Goal: Information Seeking & Learning: Learn about a topic

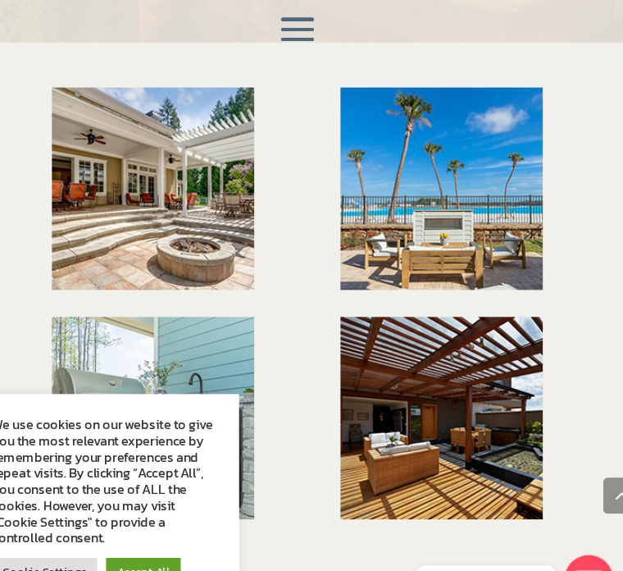
scroll to position [2394, 0]
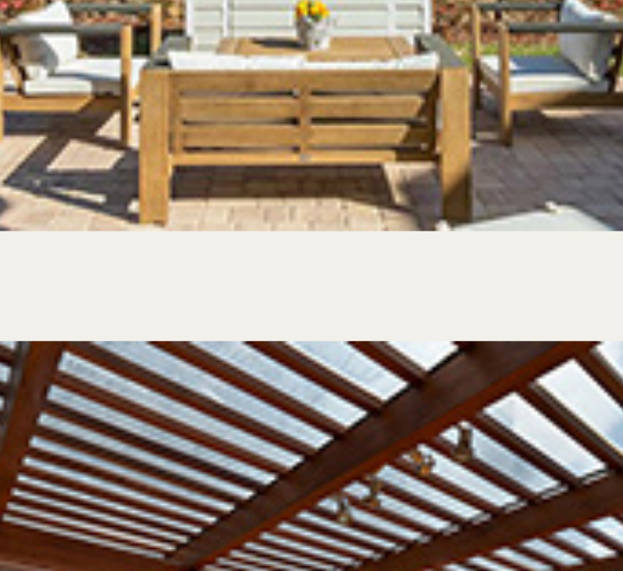
click at [351, 289] on img at bounding box center [443, 381] width 184 height 184
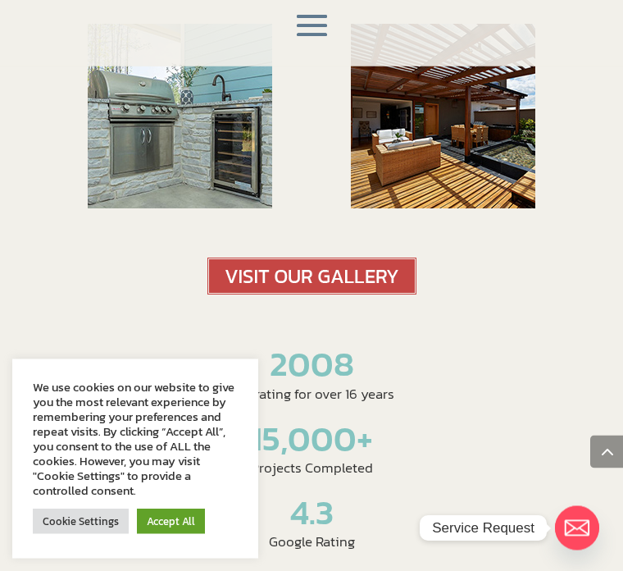
scroll to position [2658, 0]
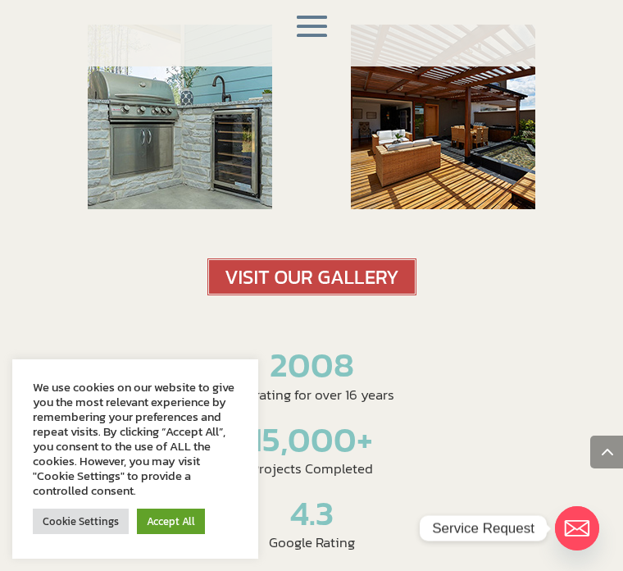
click at [316, 258] on img at bounding box center [311, 276] width 209 height 37
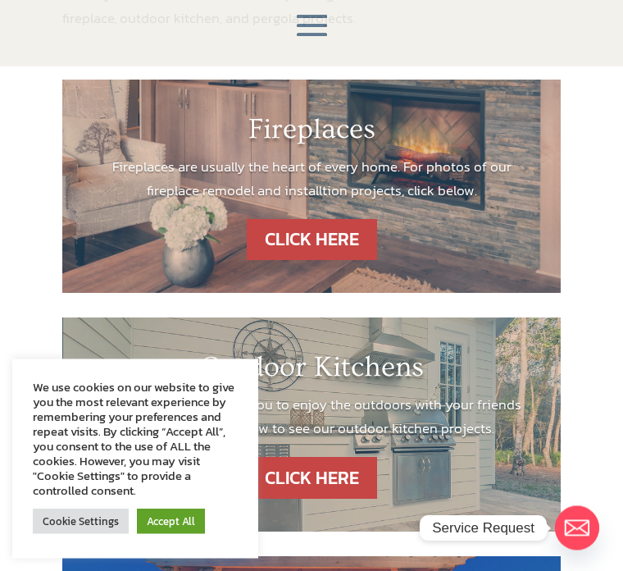
scroll to position [358, 0]
click at [343, 234] on link "CLICK HERE" at bounding box center [312, 240] width 130 height 42
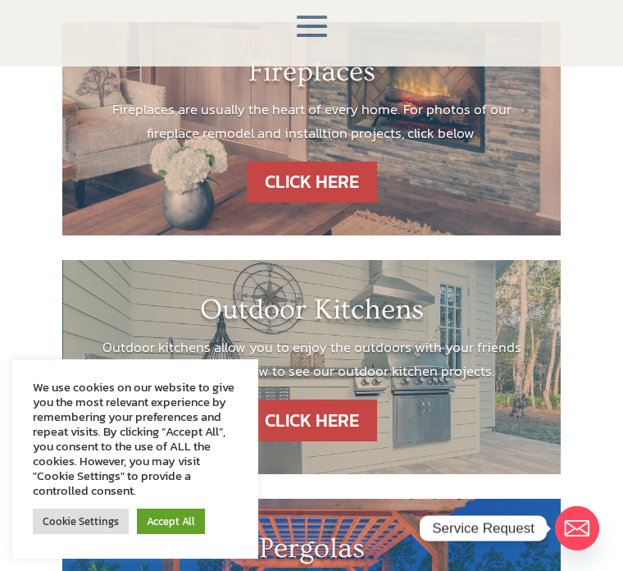
click at [344, 411] on link "CLICK HERE" at bounding box center [312, 420] width 130 height 42
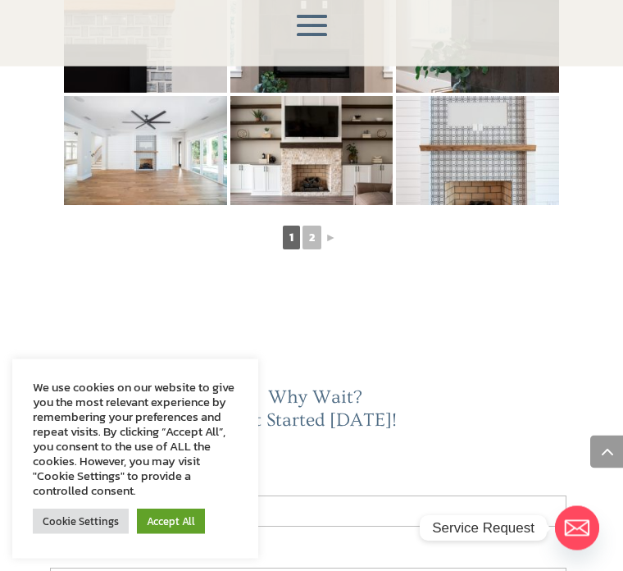
scroll to position [1062, 0]
click at [330, 233] on link "►" at bounding box center [331, 237] width 15 height 20
click at [324, 234] on link "►" at bounding box center [331, 237] width 15 height 20
click at [327, 234] on link "►" at bounding box center [331, 237] width 15 height 20
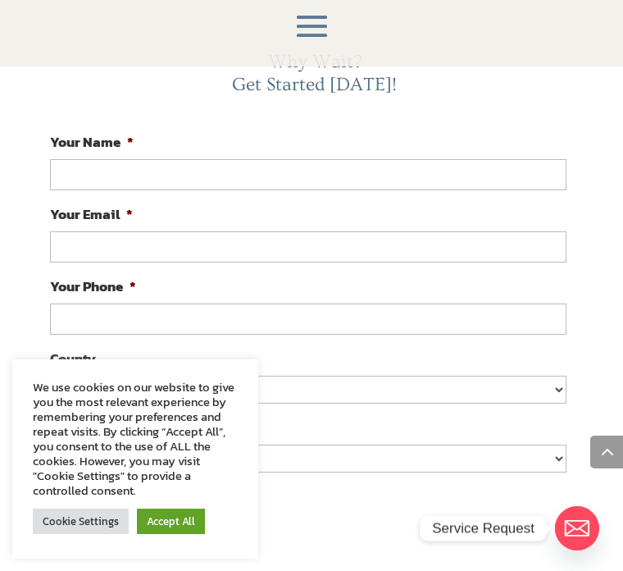
click at [319, 236] on input "Your Email *" at bounding box center [308, 246] width 516 height 31
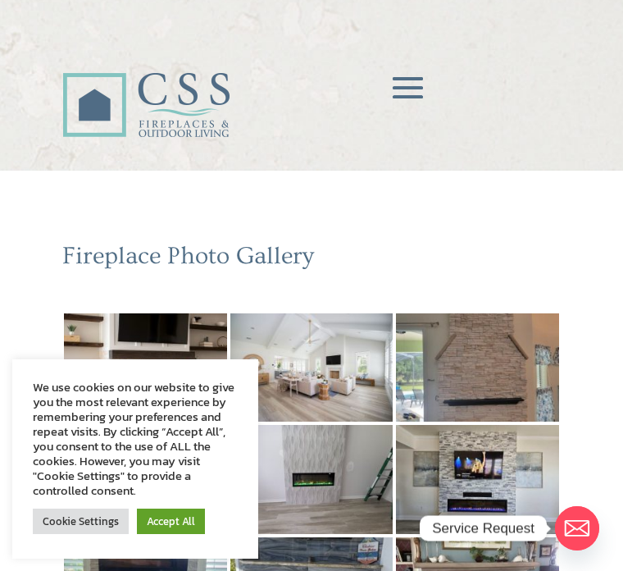
scroll to position [0, 0]
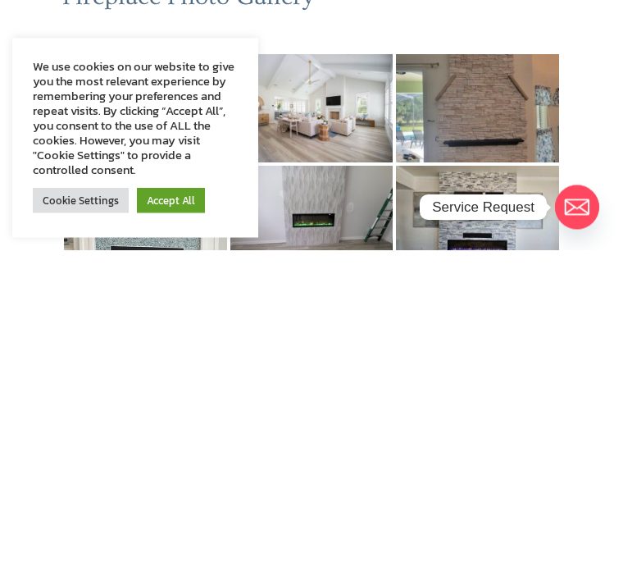
click at [512, 487] on img at bounding box center [477, 541] width 163 height 108
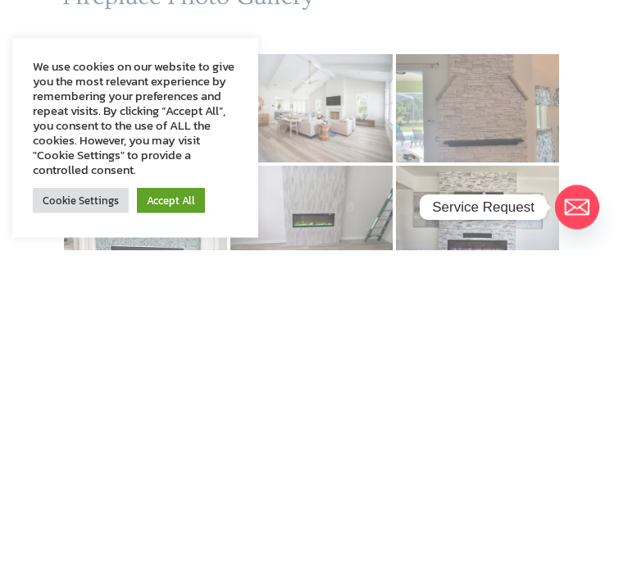
scroll to position [321, 0]
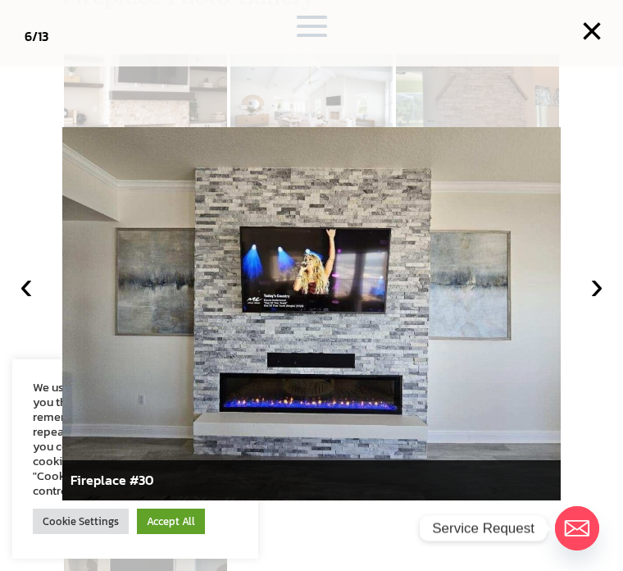
click at [596, 303] on button "›" at bounding box center [597, 285] width 36 height 36
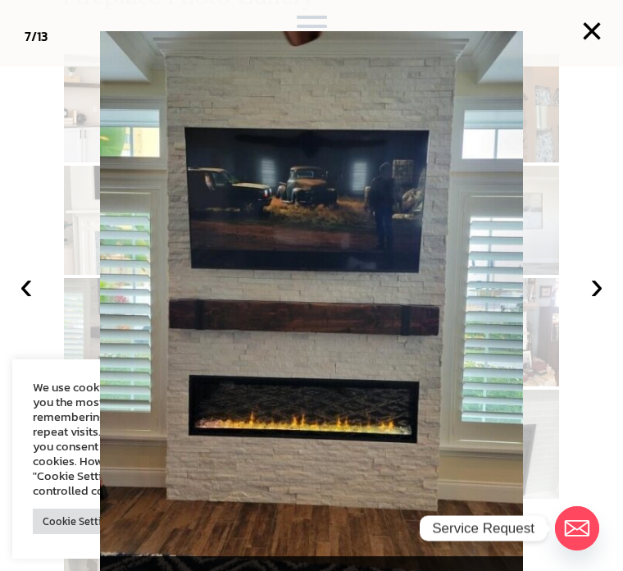
click at [597, 303] on button "›" at bounding box center [597, 285] width 36 height 36
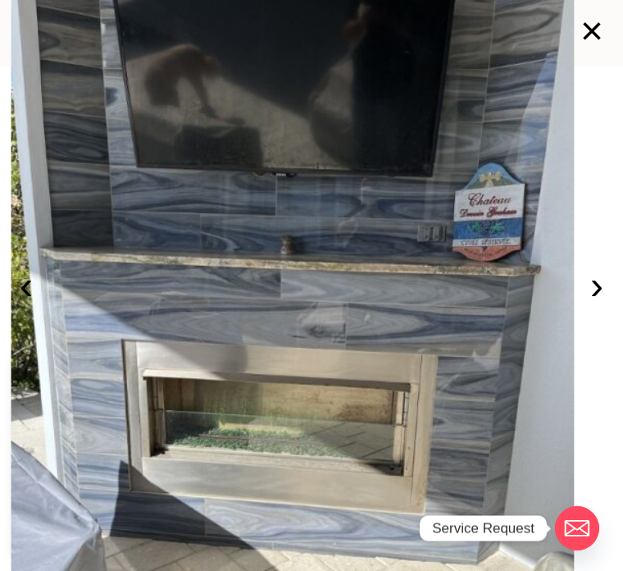
click at [587, 303] on button "›" at bounding box center [597, 285] width 36 height 36
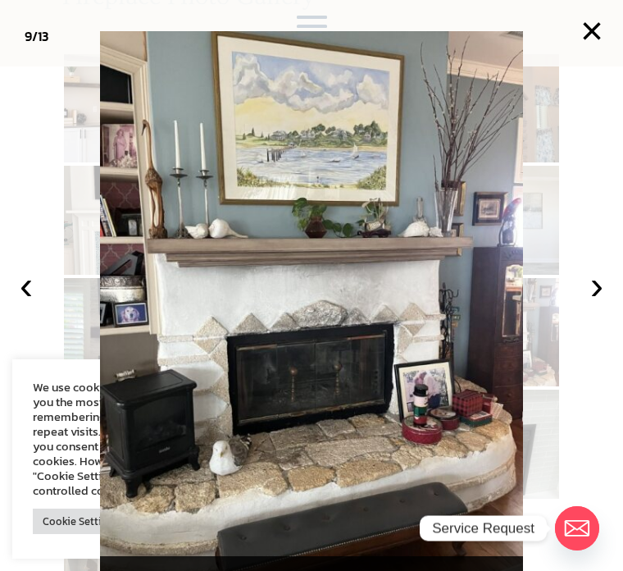
click at [585, 303] on button "›" at bounding box center [597, 285] width 36 height 36
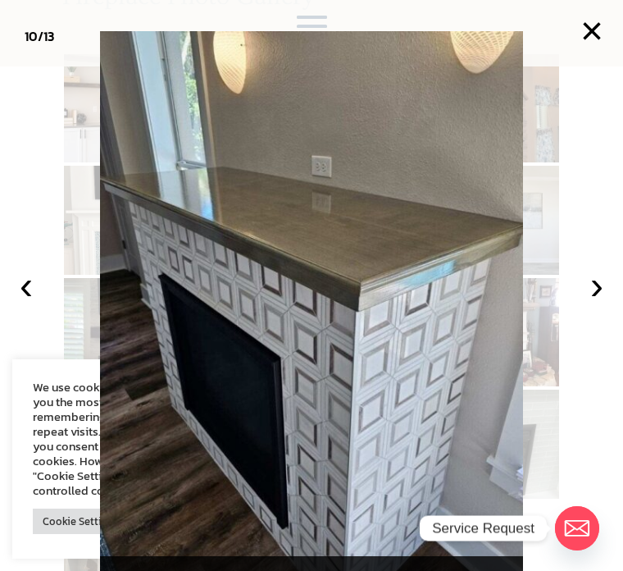
click at [586, 303] on button "›" at bounding box center [597, 285] width 36 height 36
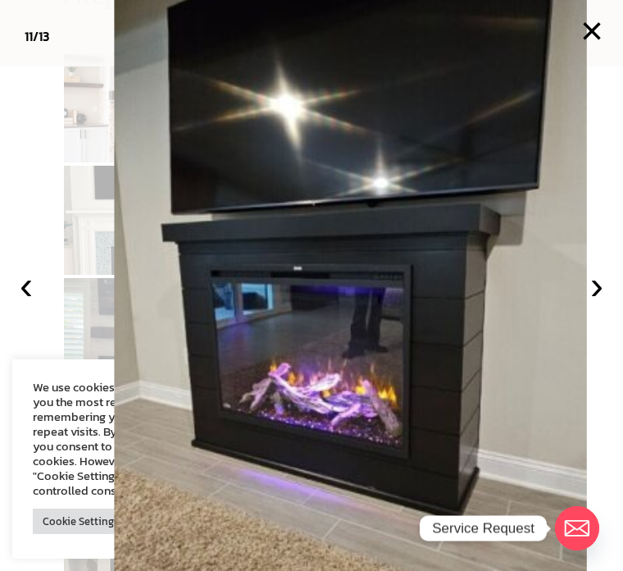
click at [610, 303] on button "›" at bounding box center [597, 285] width 36 height 36
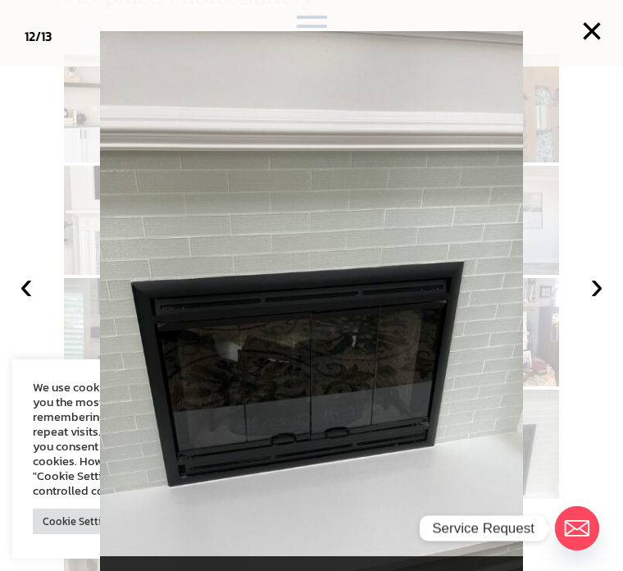
click at [593, 303] on button "›" at bounding box center [597, 285] width 36 height 36
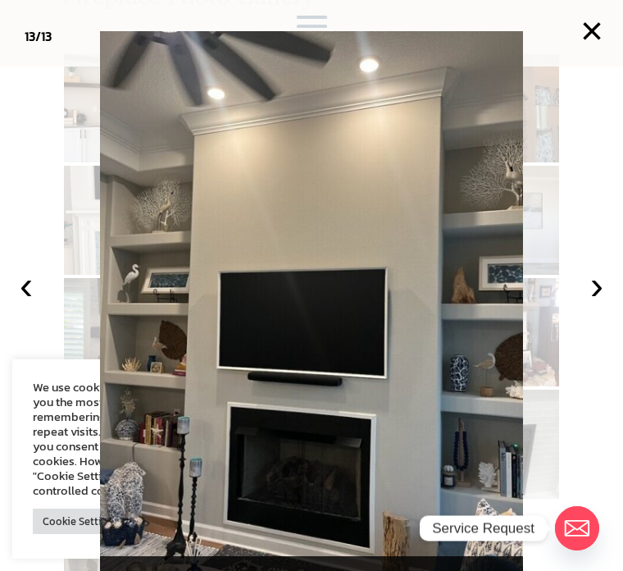
click at [592, 303] on button "›" at bounding box center [597, 285] width 36 height 36
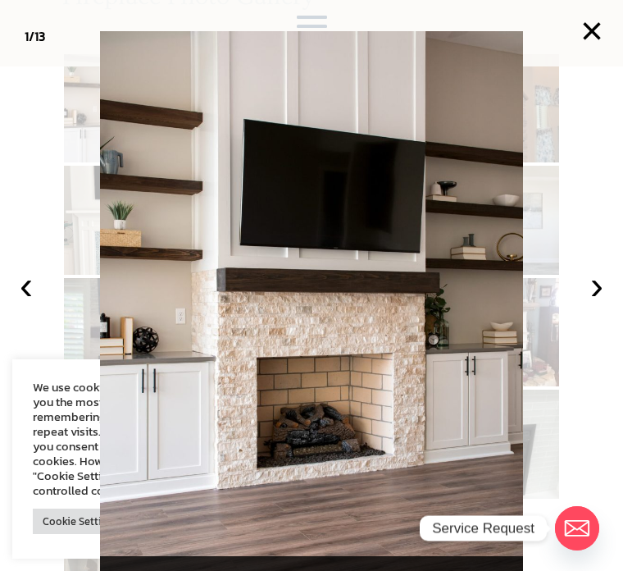
click at [586, 303] on button "›" at bounding box center [597, 285] width 36 height 36
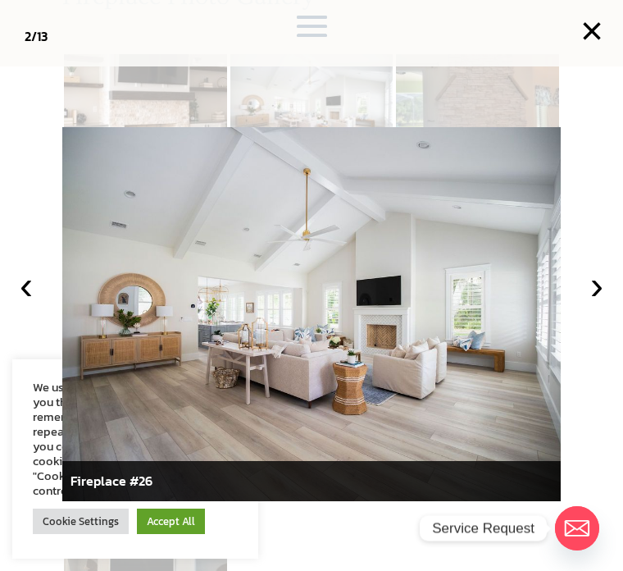
click at [598, 303] on button "›" at bounding box center [597, 285] width 36 height 36
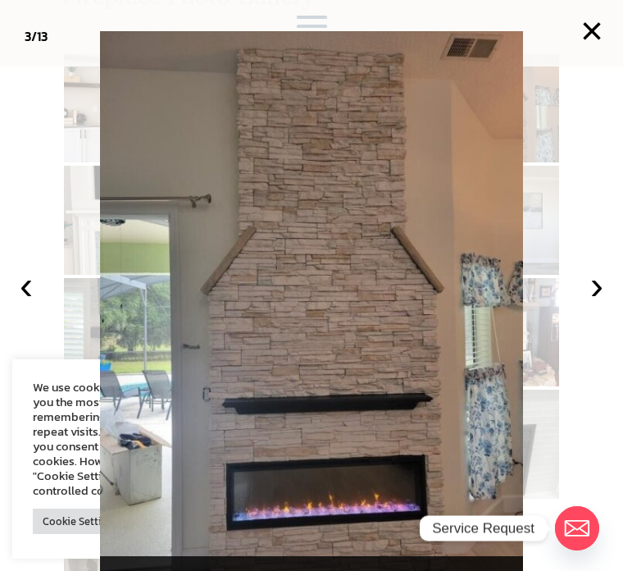
click at [611, 303] on button "›" at bounding box center [597, 285] width 36 height 36
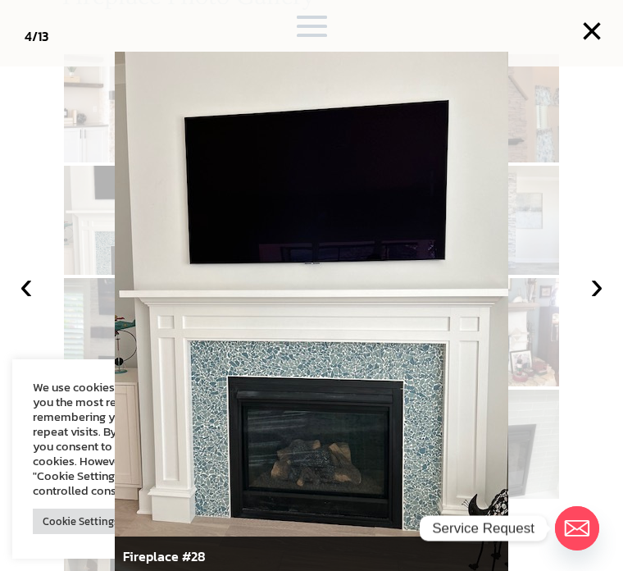
click at [597, 303] on button "›" at bounding box center [597, 285] width 36 height 36
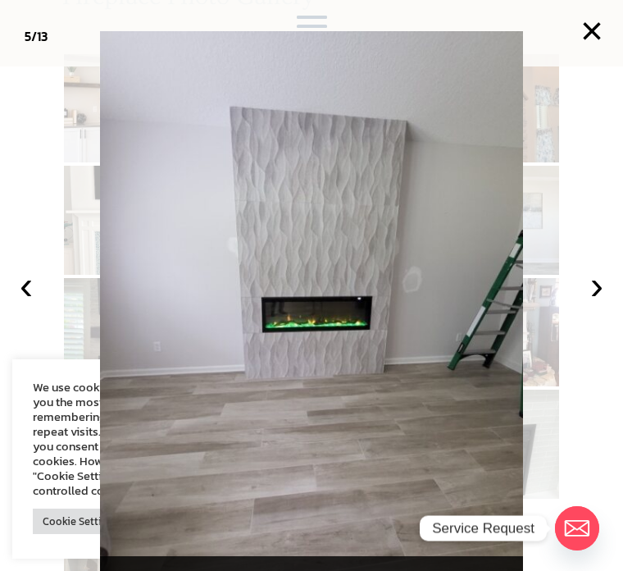
click at [587, 301] on button "›" at bounding box center [597, 285] width 36 height 36
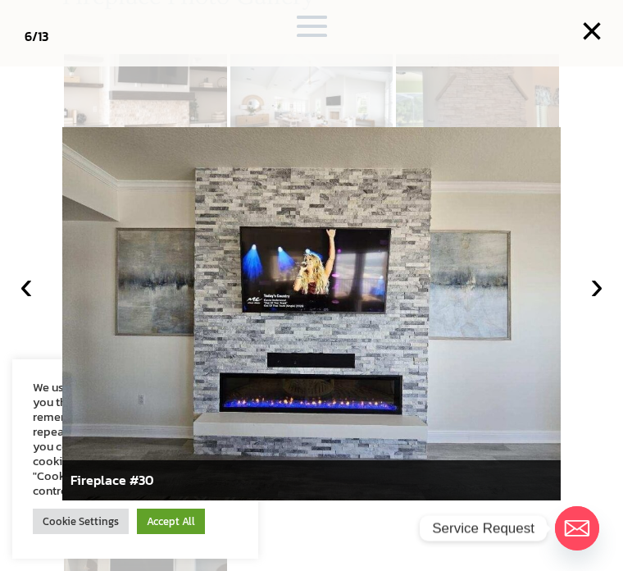
click at [596, 303] on button "›" at bounding box center [597, 285] width 36 height 36
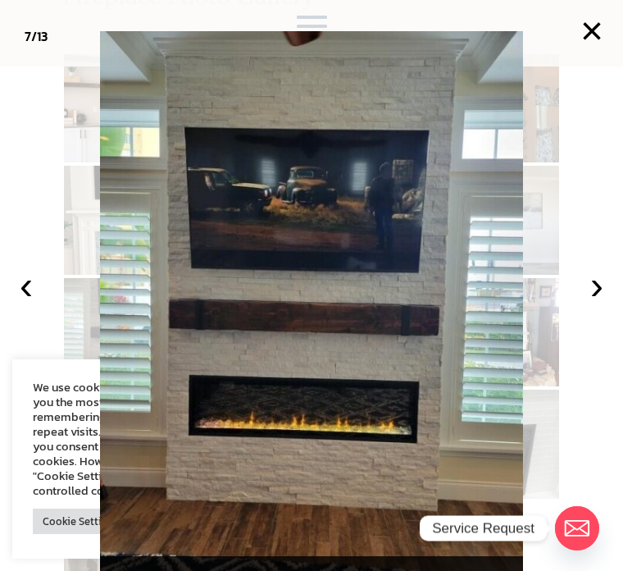
click at [595, 303] on button "›" at bounding box center [597, 285] width 36 height 36
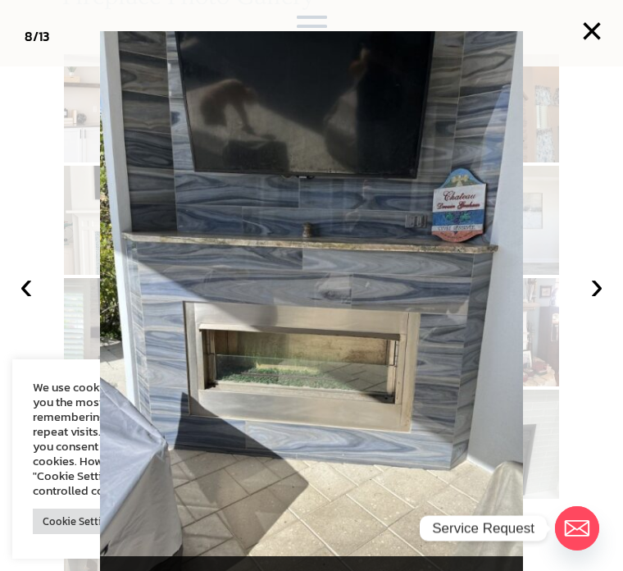
click at [585, 30] on button "×" at bounding box center [592, 31] width 36 height 36
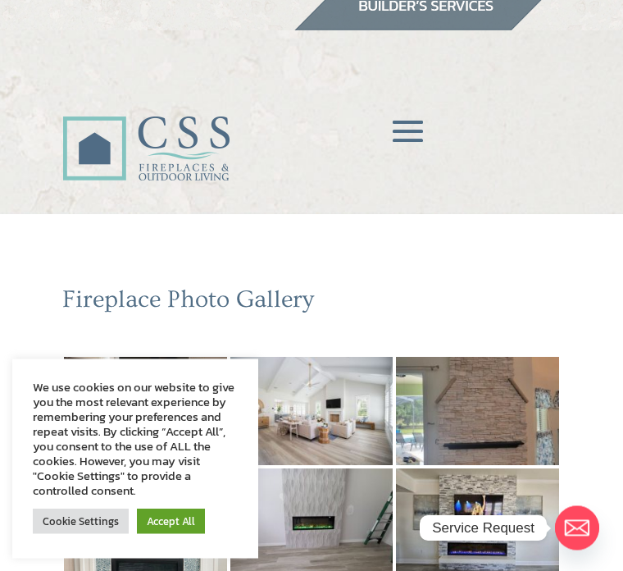
scroll to position [0, 0]
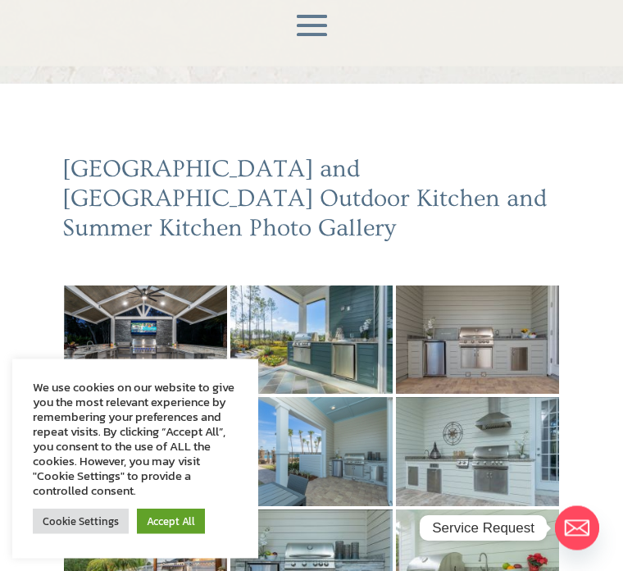
scroll to position [151, 0]
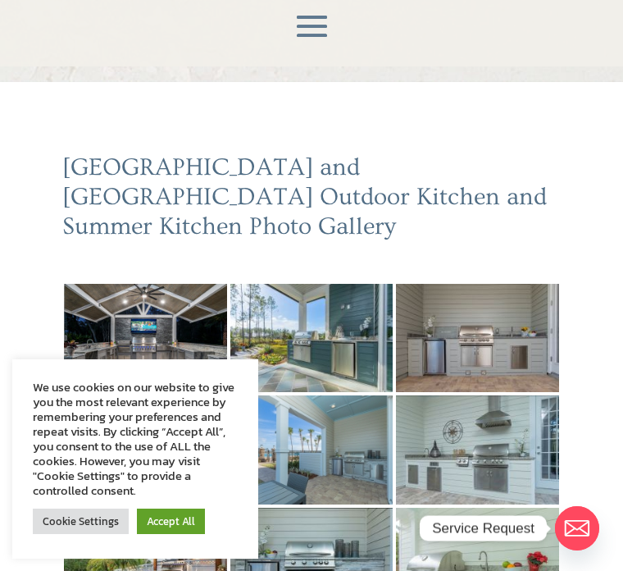
click at [166, 310] on img at bounding box center [145, 338] width 163 height 108
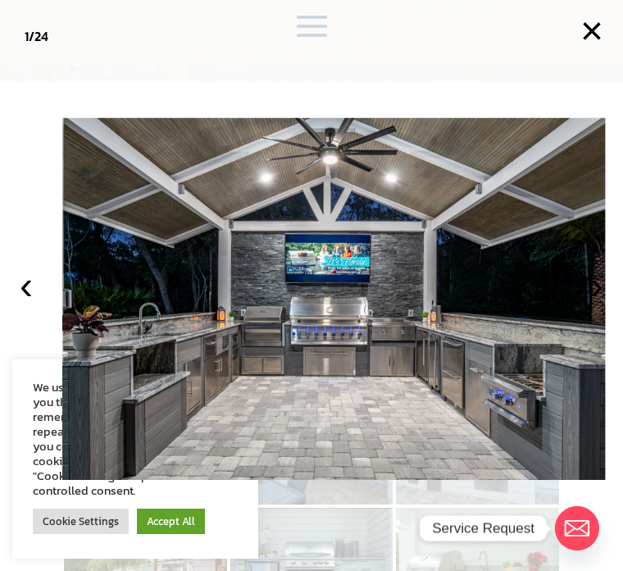
click at [594, 303] on button "›" at bounding box center [597, 285] width 36 height 36
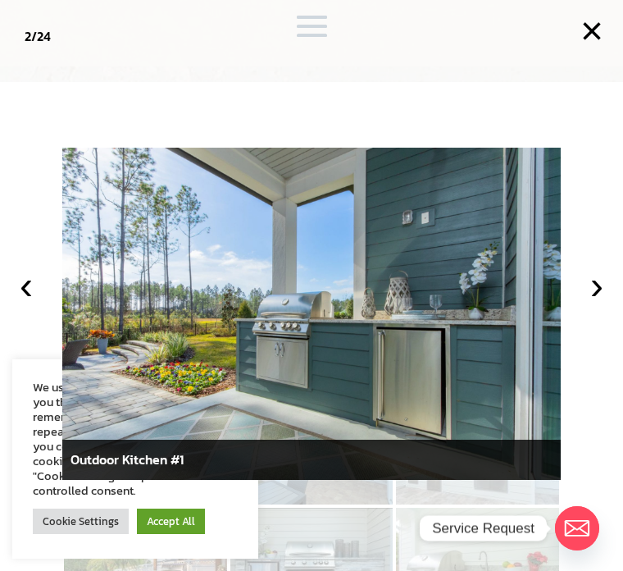
click at [590, 303] on button "›" at bounding box center [597, 285] width 36 height 36
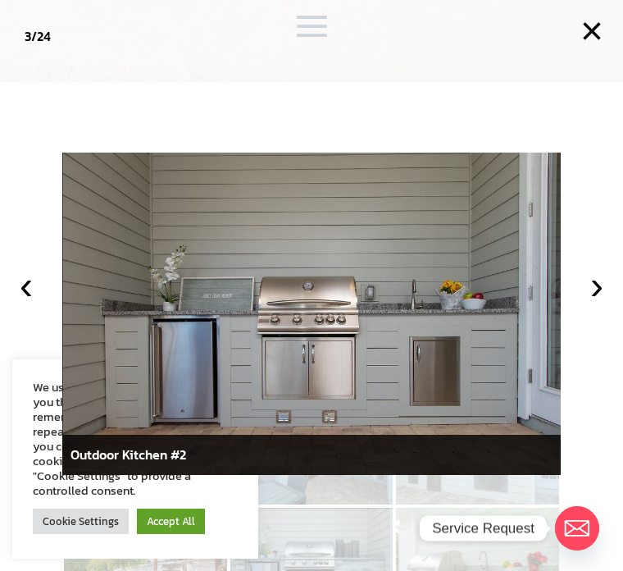
click at [595, 303] on button "›" at bounding box center [597, 285] width 36 height 36
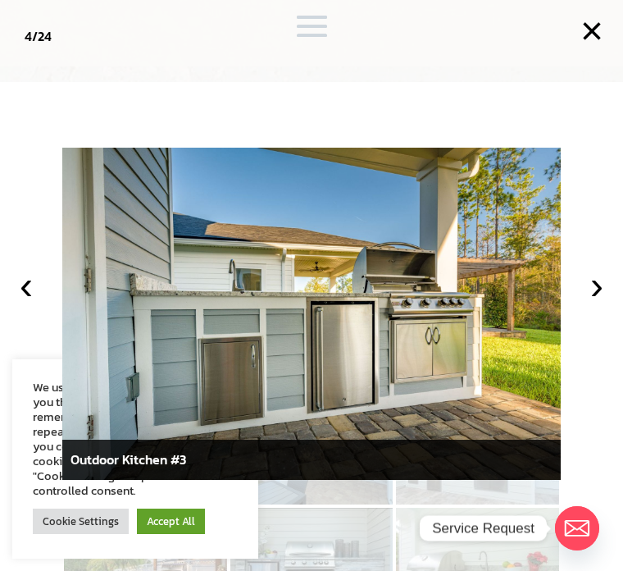
click at [597, 303] on button "›" at bounding box center [597, 285] width 36 height 36
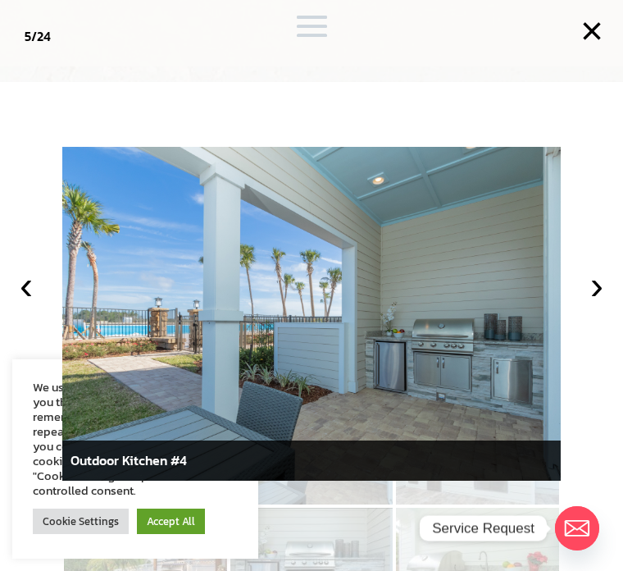
click at [597, 303] on button "›" at bounding box center [597, 285] width 36 height 36
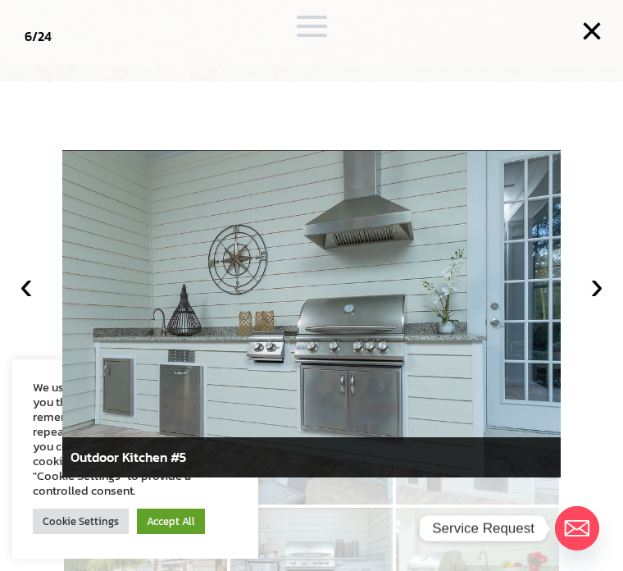
click at [593, 303] on button "›" at bounding box center [597, 285] width 36 height 36
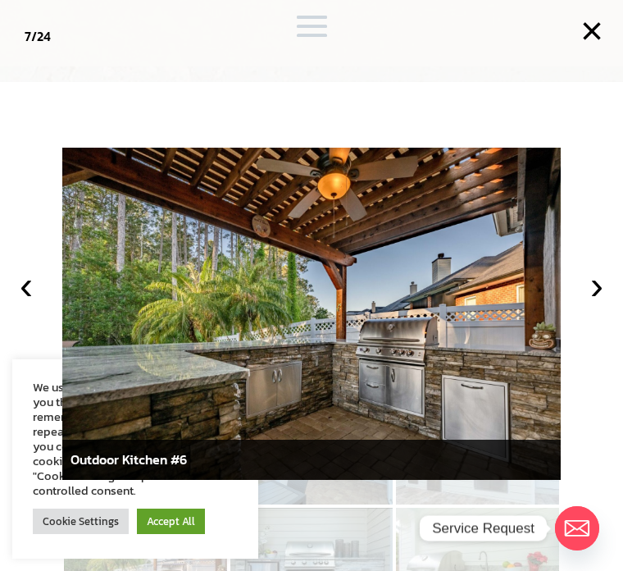
click at [595, 303] on button "›" at bounding box center [597, 285] width 36 height 36
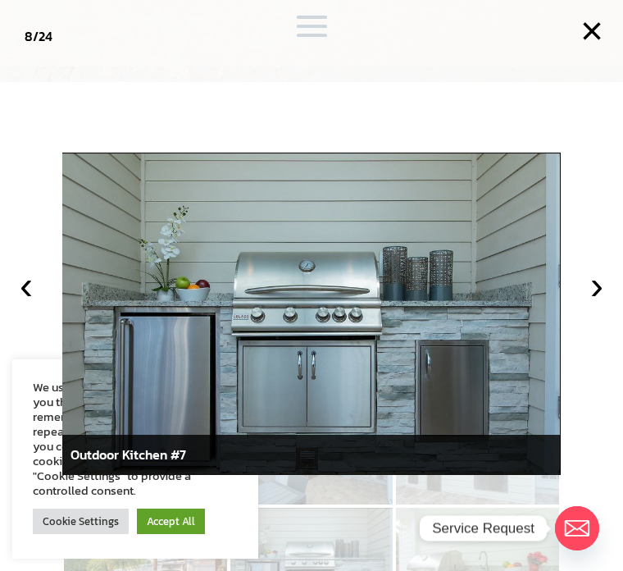
click at [594, 303] on button "›" at bounding box center [597, 285] width 36 height 36
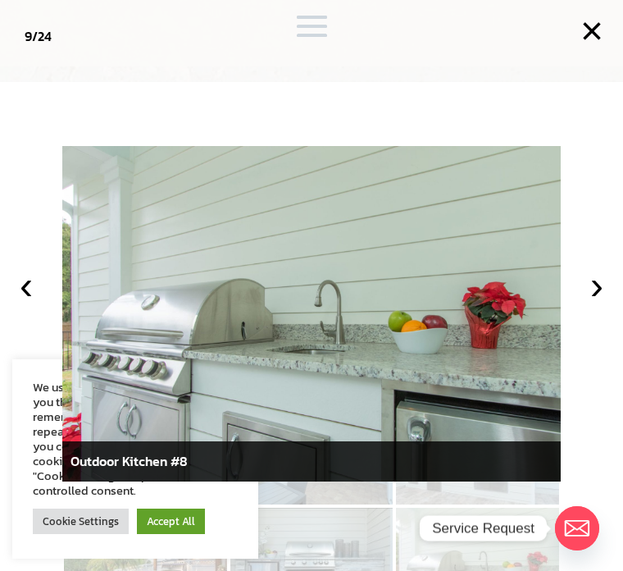
click at [601, 303] on button "›" at bounding box center [597, 285] width 36 height 36
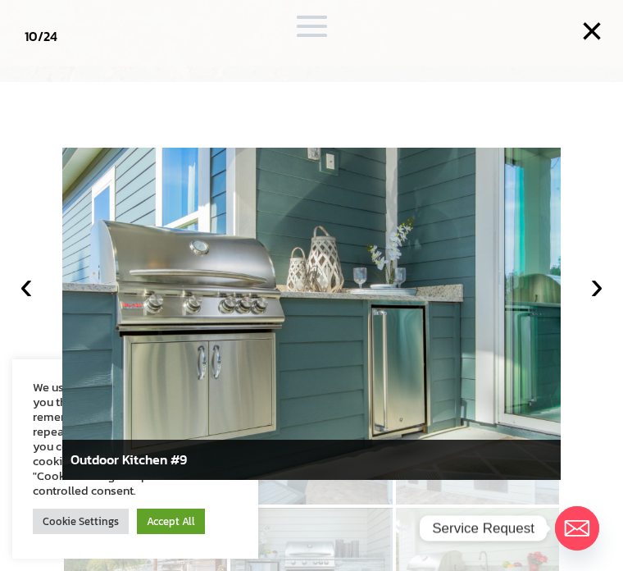
click at [595, 303] on button "›" at bounding box center [597, 285] width 36 height 36
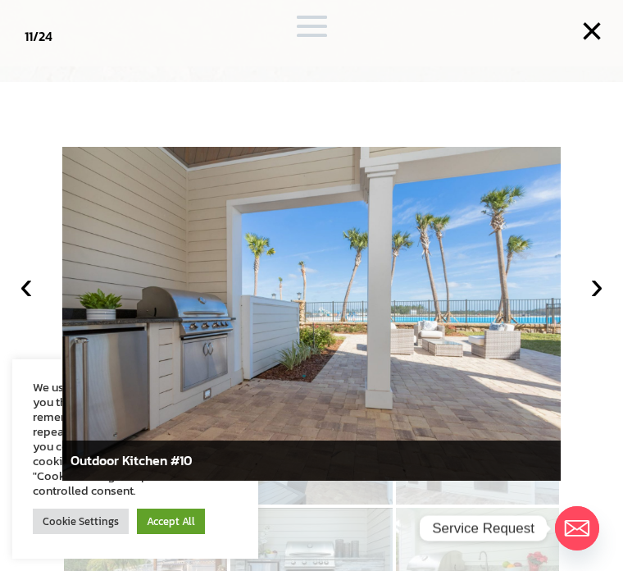
click at [590, 303] on button "›" at bounding box center [597, 285] width 36 height 36
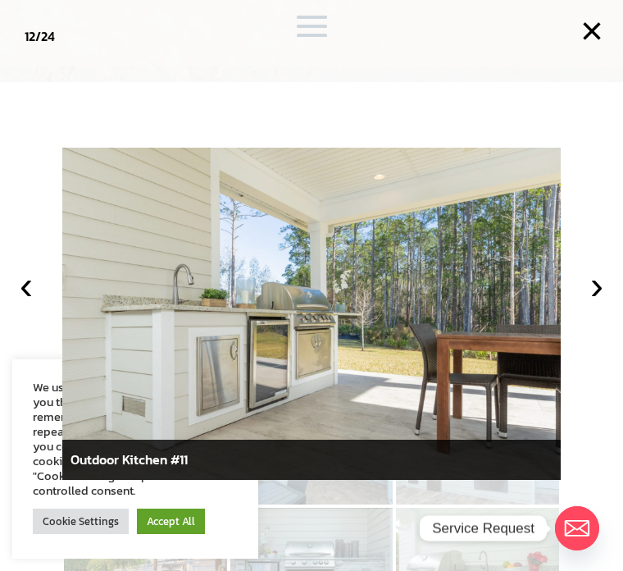
click at [598, 303] on button "›" at bounding box center [597, 285] width 36 height 36
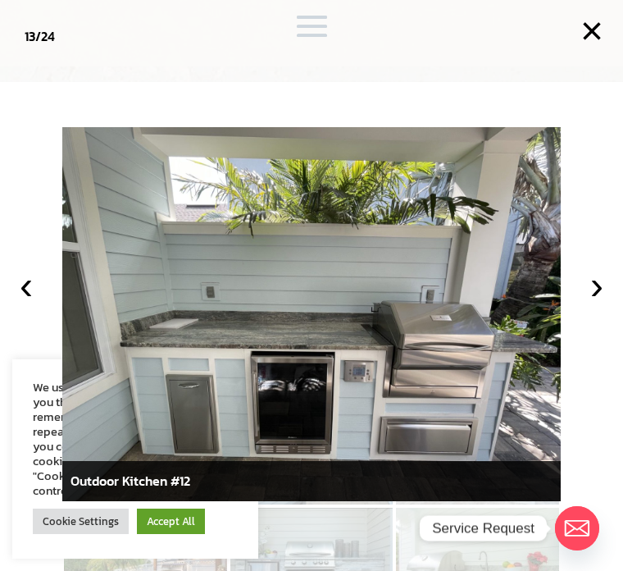
click at [600, 303] on button "›" at bounding box center [597, 285] width 36 height 36
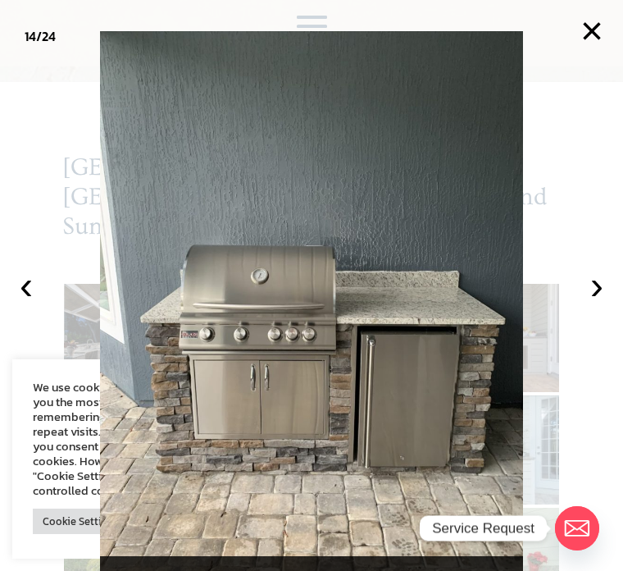
click at [607, 303] on button "›" at bounding box center [597, 285] width 36 height 36
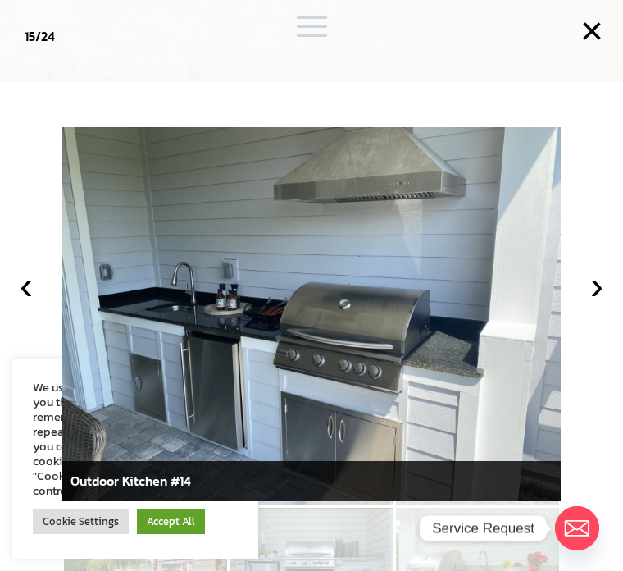
click at [584, 303] on button "›" at bounding box center [597, 285] width 36 height 36
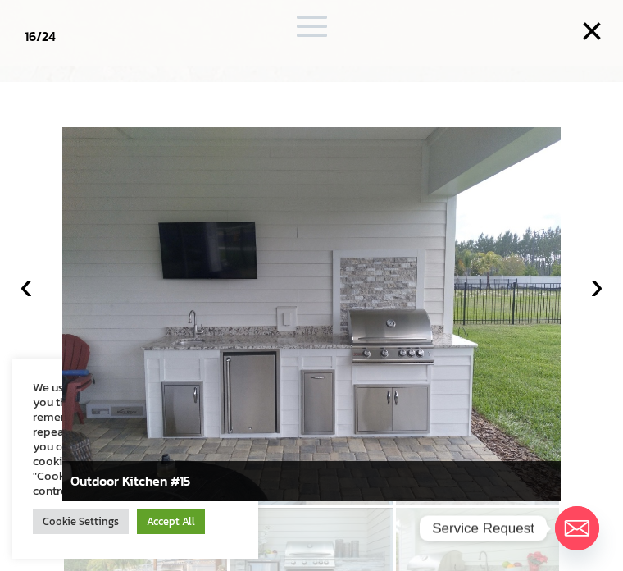
click at [598, 303] on button "›" at bounding box center [597, 285] width 36 height 36
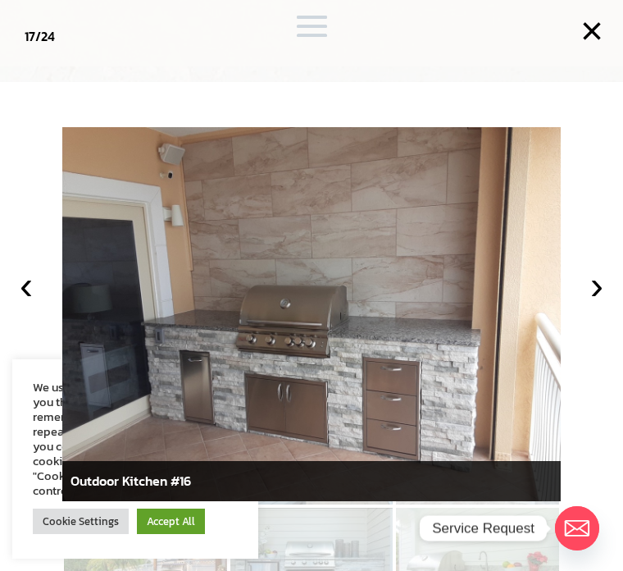
click at [596, 303] on button "›" at bounding box center [597, 285] width 36 height 36
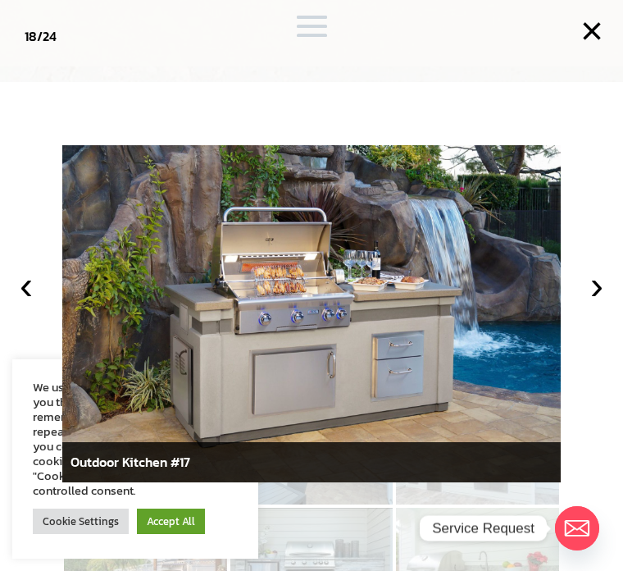
click at [596, 303] on button "›" at bounding box center [597, 285] width 36 height 36
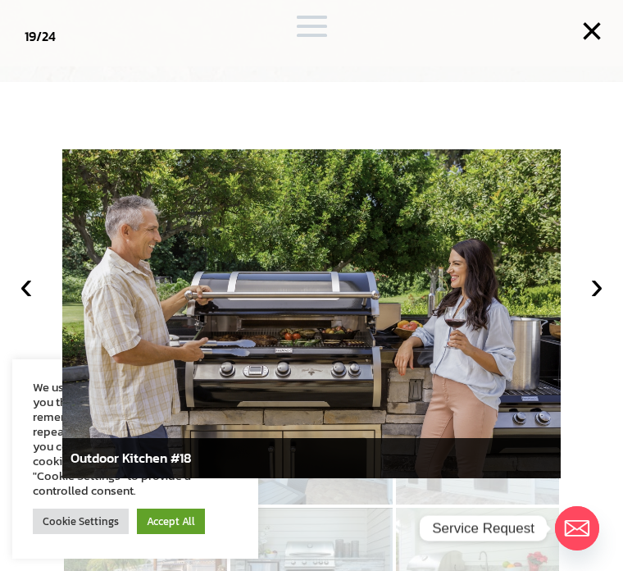
click at [598, 303] on button "›" at bounding box center [597, 285] width 36 height 36
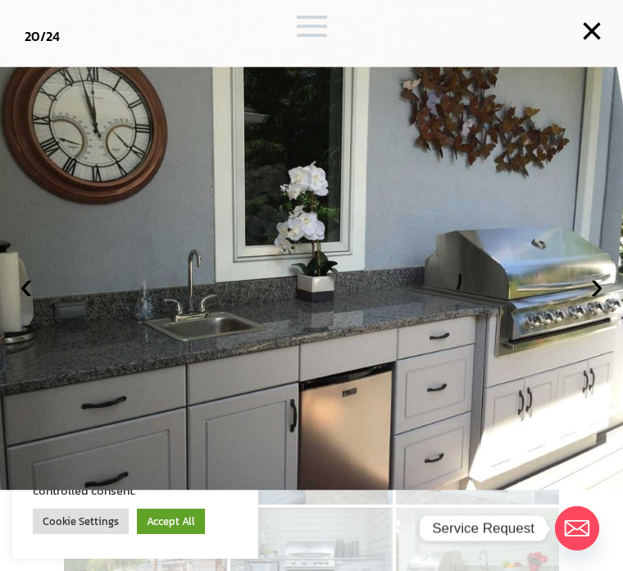
click at [613, 272] on img at bounding box center [310, 278] width 661 height 423
click at [615, 296] on img at bounding box center [310, 278] width 661 height 423
click at [593, 301] on button "›" at bounding box center [597, 285] width 36 height 36
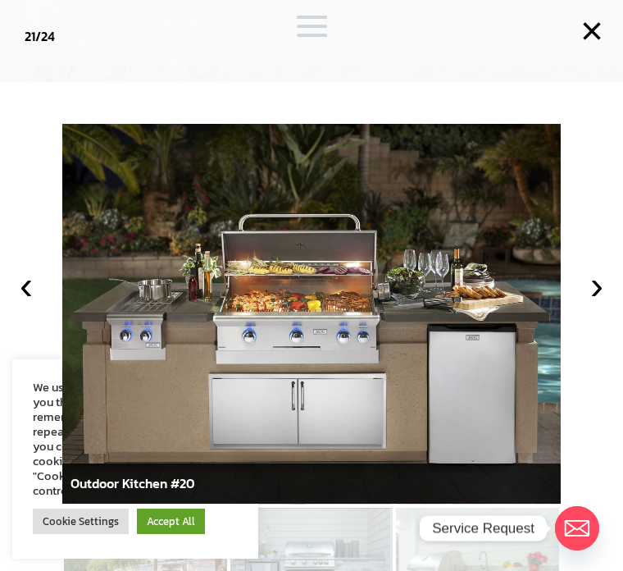
click at [30, 303] on button "‹" at bounding box center [26, 285] width 36 height 36
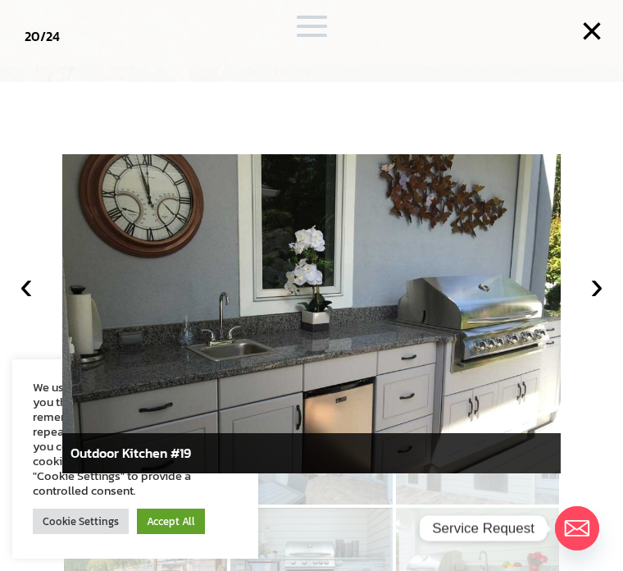
click at [598, 303] on button "›" at bounding box center [597, 285] width 36 height 36
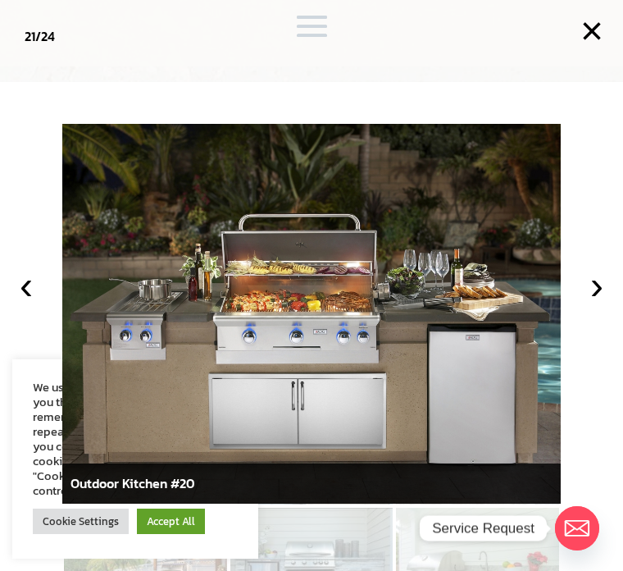
click at [602, 298] on button "›" at bounding box center [597, 285] width 36 height 36
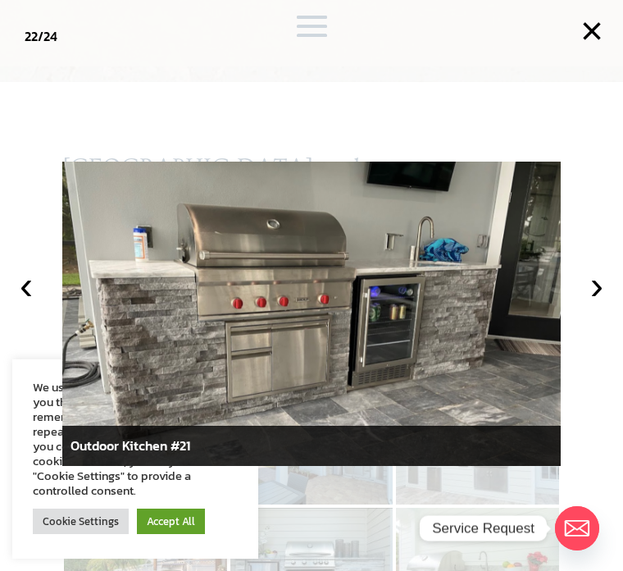
click at [594, 303] on button "›" at bounding box center [597, 285] width 36 height 36
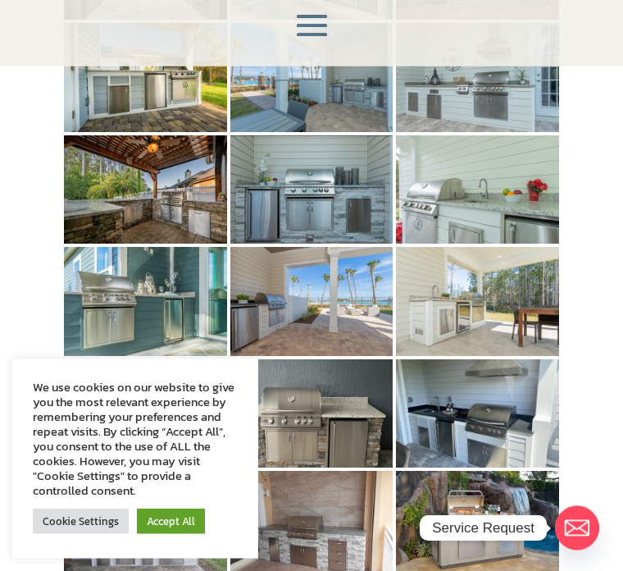
scroll to position [523, 0]
click at [592, 366] on div "Ormond Beach and Jacksonville Outdoor Kitchen and Summer Kitchen Photo Gallery …" at bounding box center [311, 370] width 623 height 1180
click at [592, 372] on div "Ormond Beach and Jacksonville Outdoor Kitchen and Summer Kitchen Photo Gallery …" at bounding box center [311, 370] width 623 height 1180
click at [592, 374] on div "Ormond Beach and Jacksonville Outdoor Kitchen and Summer Kitchen Photo Gallery …" at bounding box center [311, 370] width 623 height 1180
click at [595, 384] on div "Ormond Beach and Jacksonville Outdoor Kitchen and Summer Kitchen Photo Gallery …" at bounding box center [311, 370] width 623 height 1180
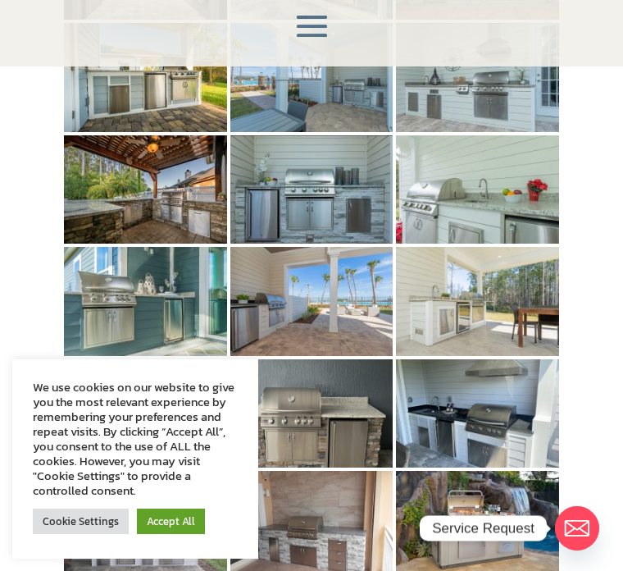
click at [611, 397] on div "Ormond Beach and Jacksonville Outdoor Kitchen and Summer Kitchen Photo Gallery …" at bounding box center [311, 370] width 623 height 1180
click at [621, 368] on div "Ormond Beach and Jacksonville Outdoor Kitchen and Summer Kitchen Photo Gallery …" at bounding box center [311, 370] width 623 height 1180
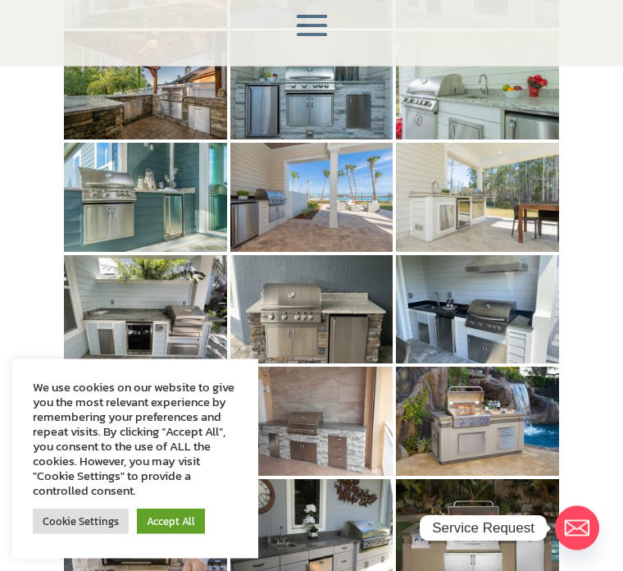
scroll to position [627, 0]
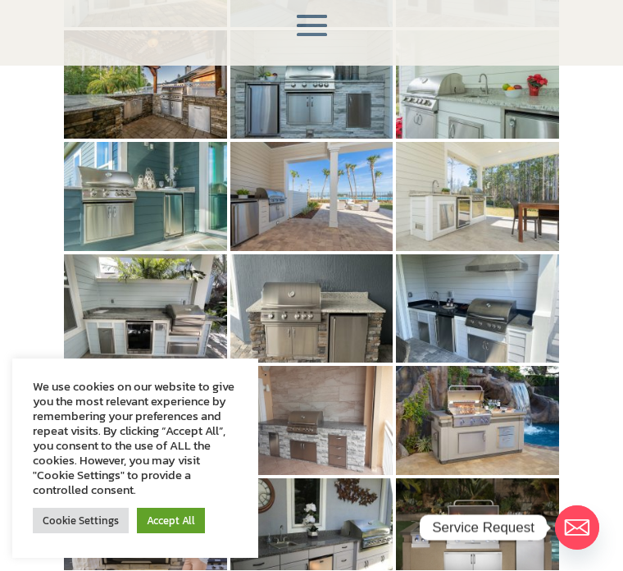
click at [595, 381] on div "Ormond Beach and Jacksonville Outdoor Kitchen and Summer Kitchen Photo Gallery …" at bounding box center [311, 266] width 623 height 1180
click at [601, 385] on div "Ormond Beach and Jacksonville Outdoor Kitchen and Summer Kitchen Photo Gallery …" at bounding box center [311, 266] width 623 height 1180
click at [617, 405] on div "Ormond Beach and Jacksonville Outdoor Kitchen and Summer Kitchen Photo Gallery …" at bounding box center [311, 266] width 623 height 1180
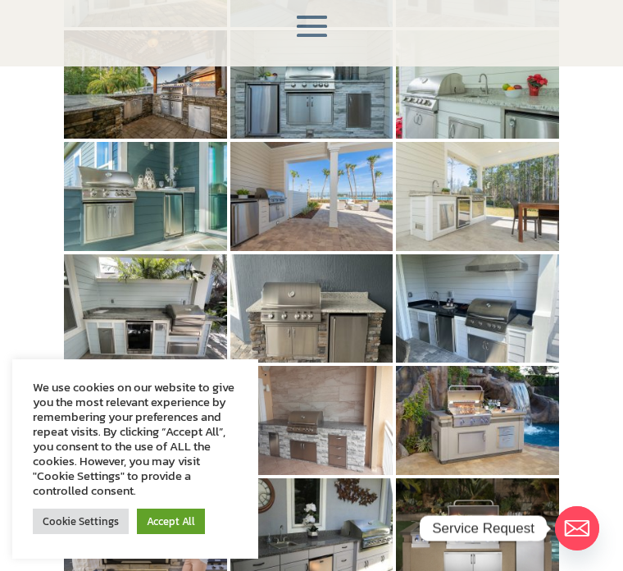
click at [607, 355] on div "Ormond Beach and Jacksonville Outdoor Kitchen and Summer Kitchen Photo Gallery …" at bounding box center [311, 265] width 623 height 1180
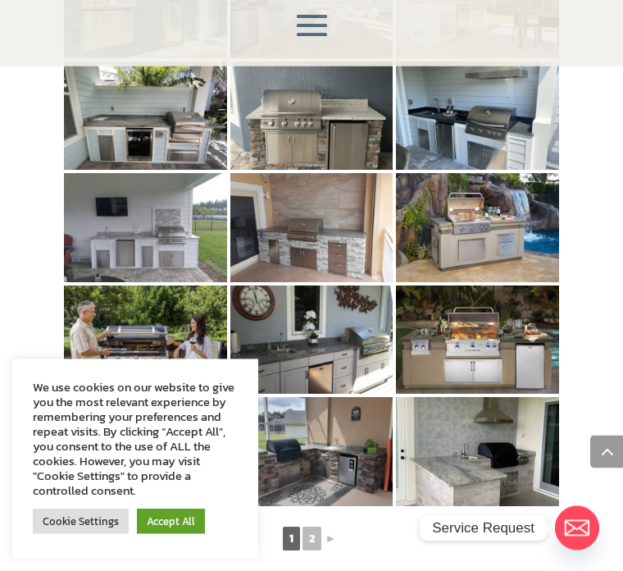
scroll to position [821, 0]
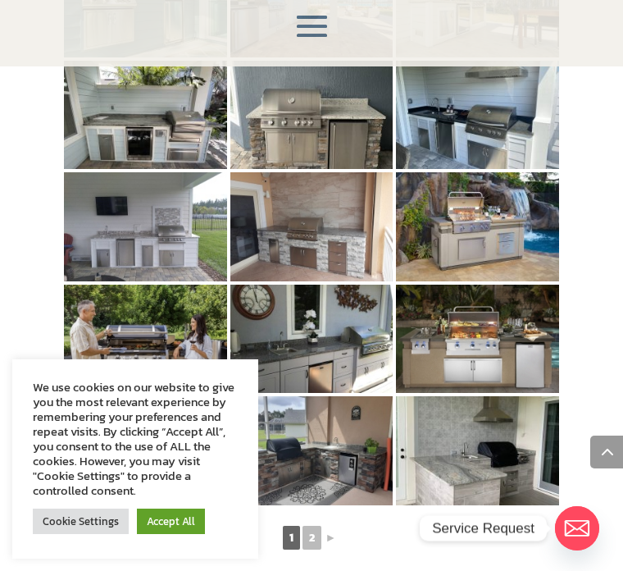
click at [77, 534] on link "Cookie Settings" at bounding box center [81, 520] width 96 height 25
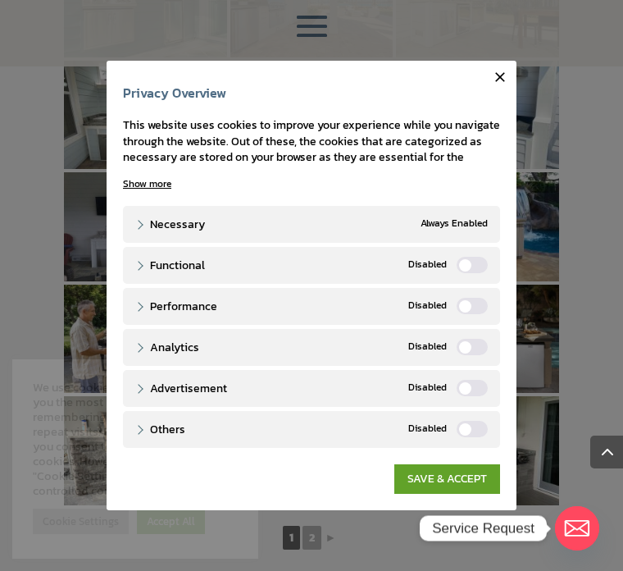
click at [425, 493] on link "SAVE & ACCEPT" at bounding box center [447, 479] width 106 height 30
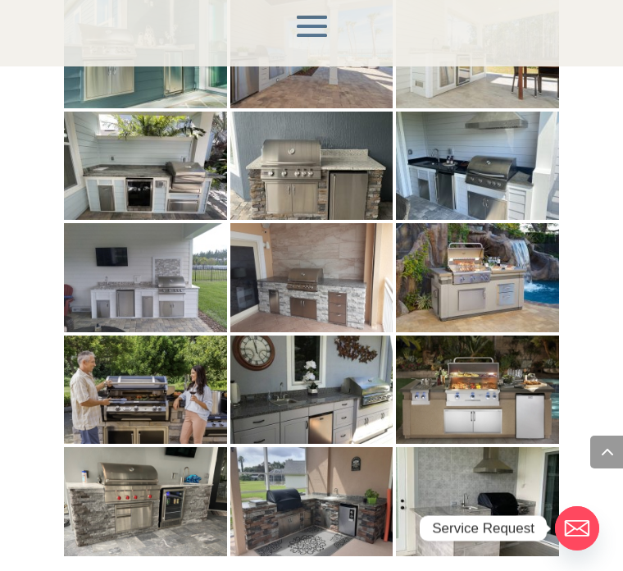
scroll to position [770, 0]
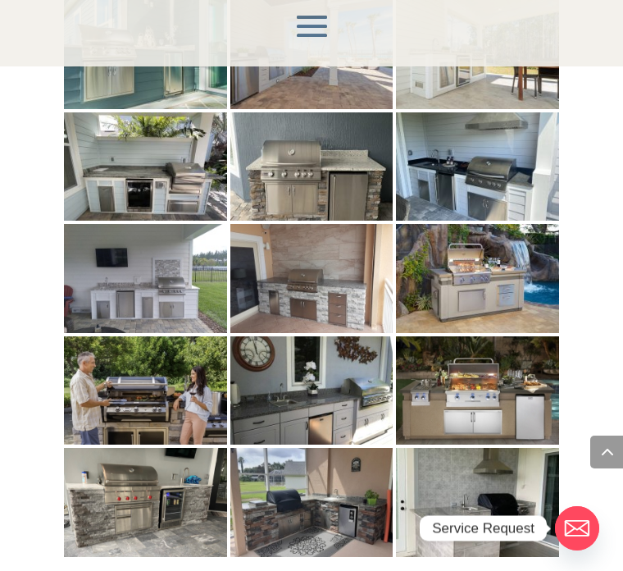
click at [140, 475] on img at bounding box center [145, 502] width 163 height 108
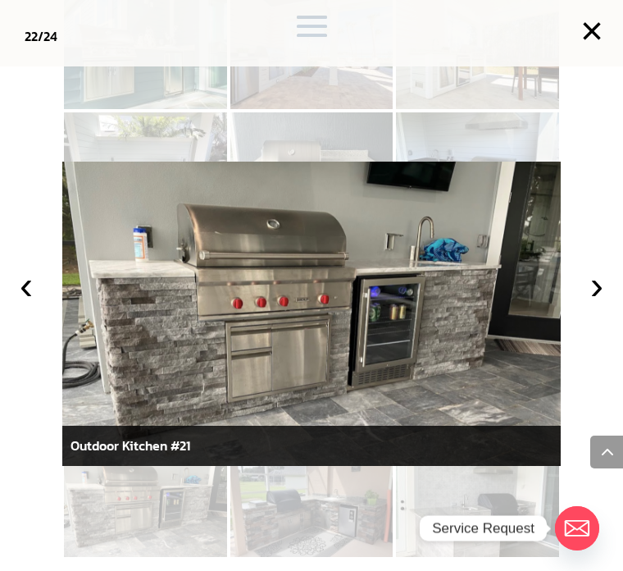
scroll to position [767, 0]
click at [30, 303] on button "‹" at bounding box center [26, 285] width 36 height 36
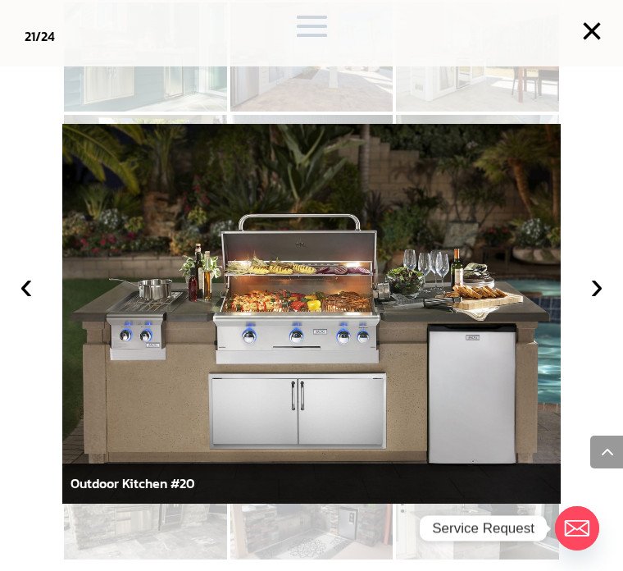
click at [593, 303] on button "›" at bounding box center [597, 285] width 36 height 36
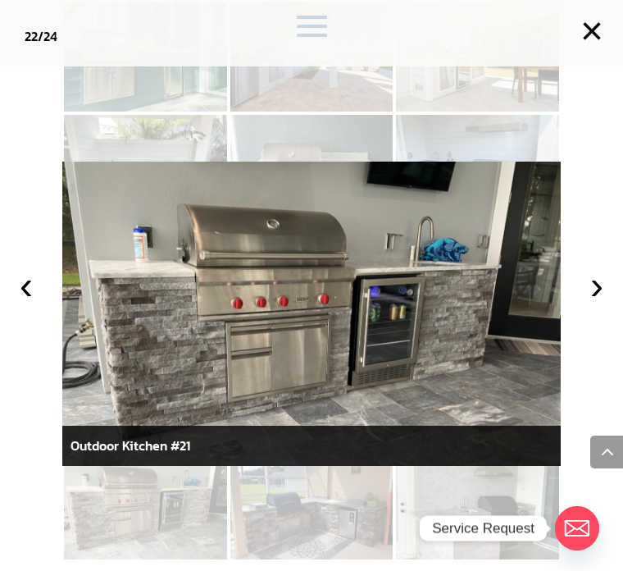
click at [592, 303] on button "›" at bounding box center [597, 285] width 36 height 36
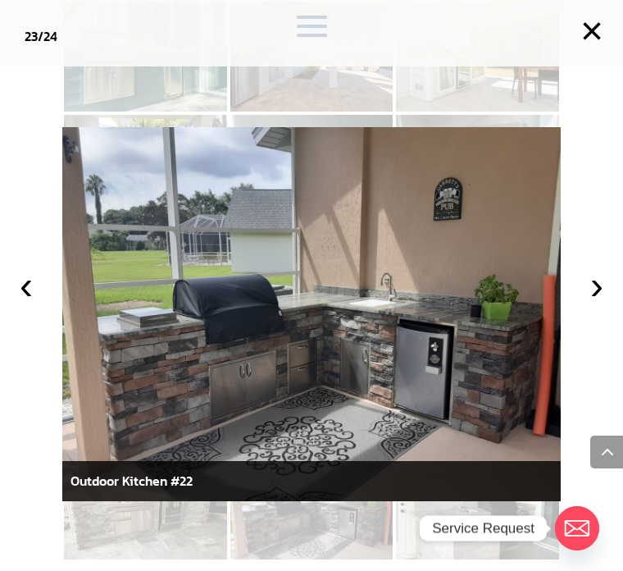
click at [14, 303] on button "‹" at bounding box center [26, 285] width 36 height 36
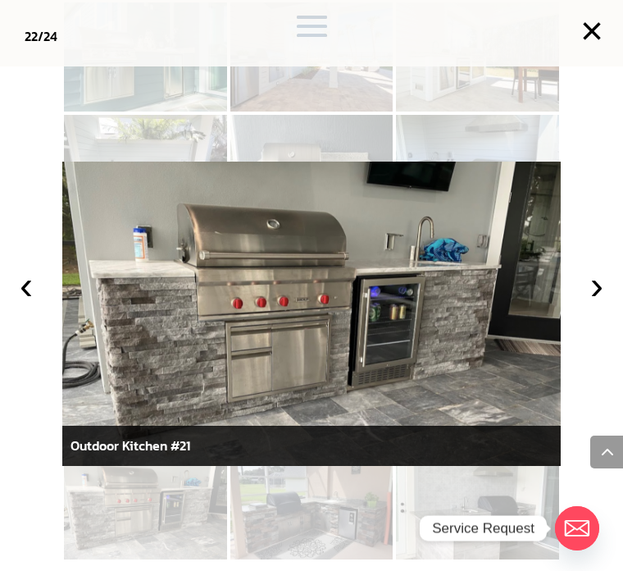
click at [591, 303] on button "›" at bounding box center [597, 285] width 36 height 36
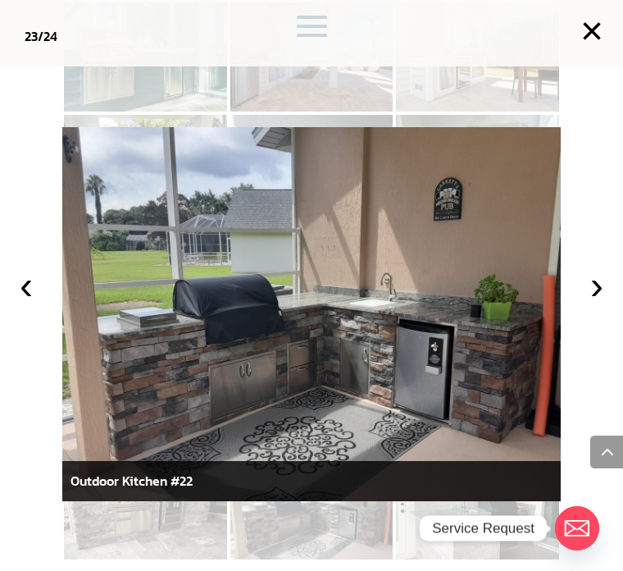
click at [590, 303] on button "›" at bounding box center [597, 285] width 36 height 36
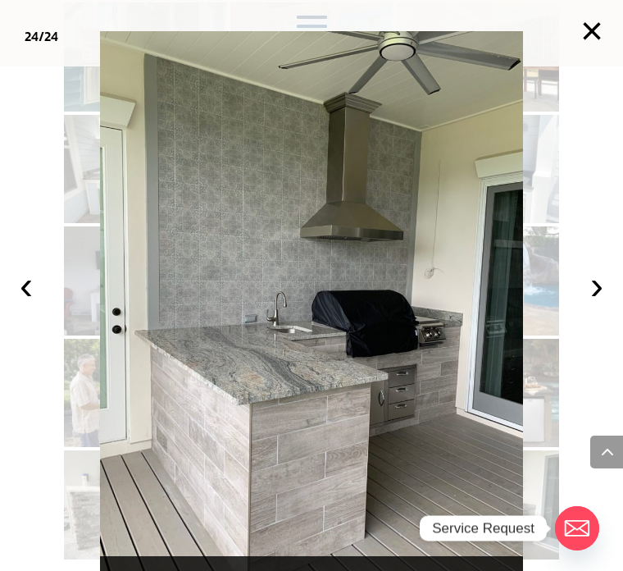
click at [595, 303] on button "›" at bounding box center [597, 285] width 36 height 36
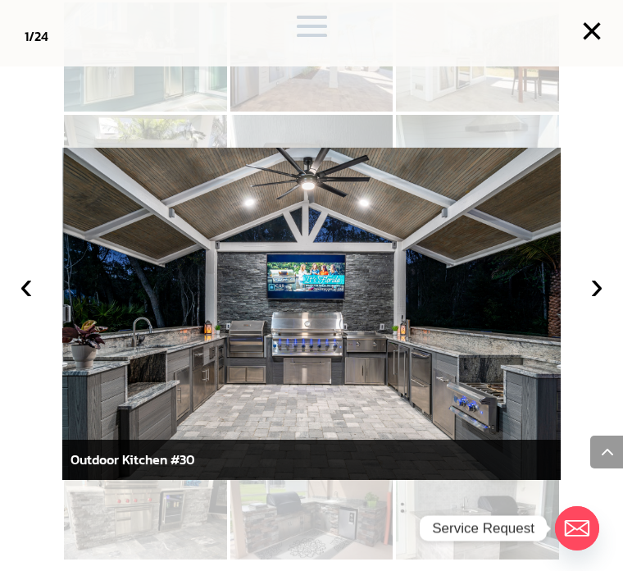
click at [597, 303] on button "›" at bounding box center [597, 285] width 36 height 36
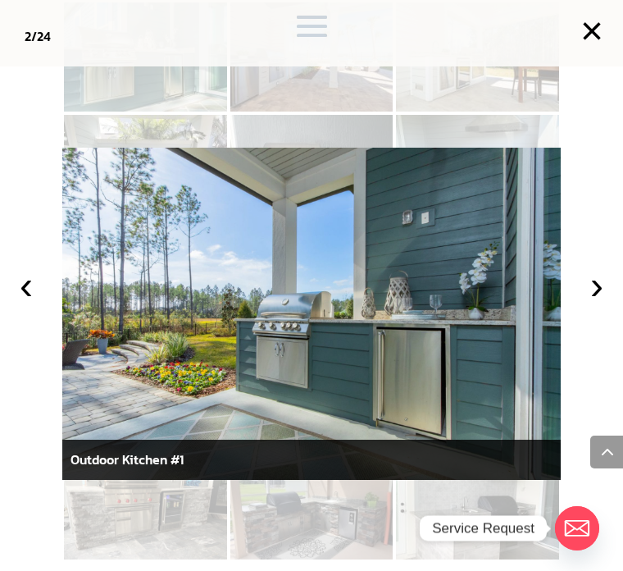
click at [584, 303] on button "›" at bounding box center [597, 285] width 36 height 36
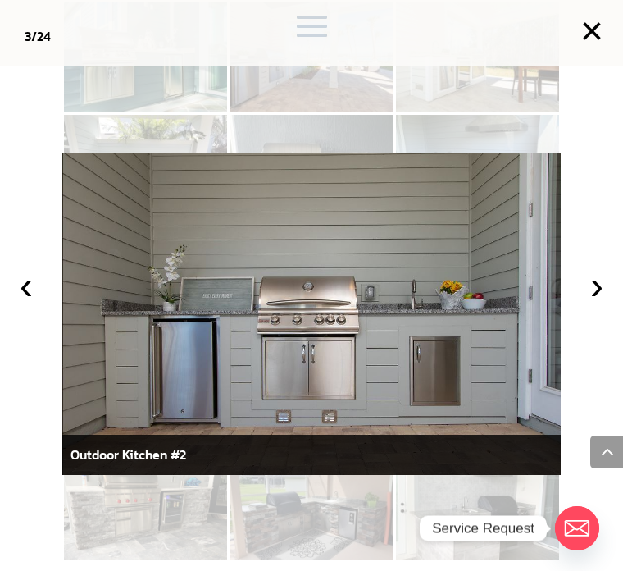
click at [591, 303] on button "›" at bounding box center [597, 285] width 36 height 36
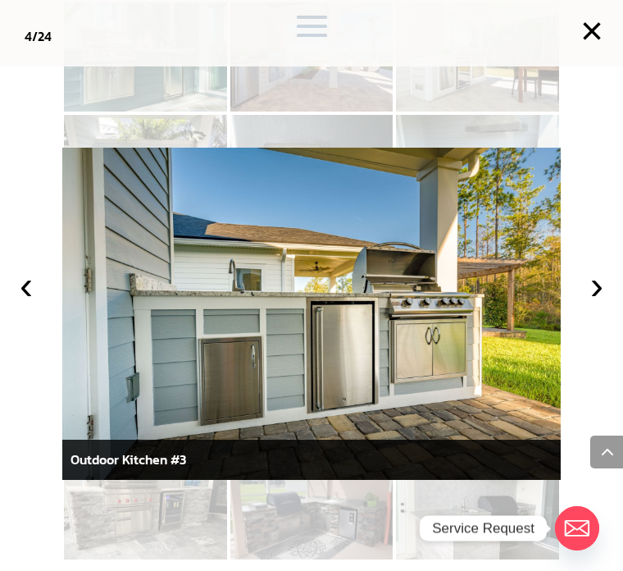
click at [37, 303] on button "‹" at bounding box center [26, 285] width 36 height 36
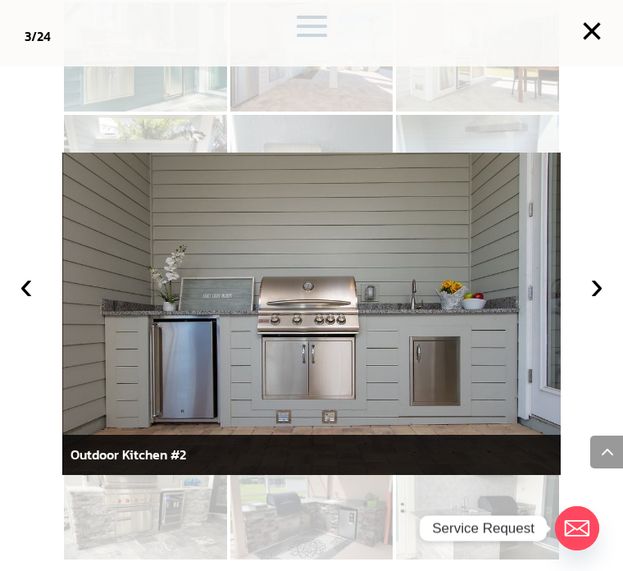
click at [587, 303] on button "›" at bounding box center [597, 285] width 36 height 36
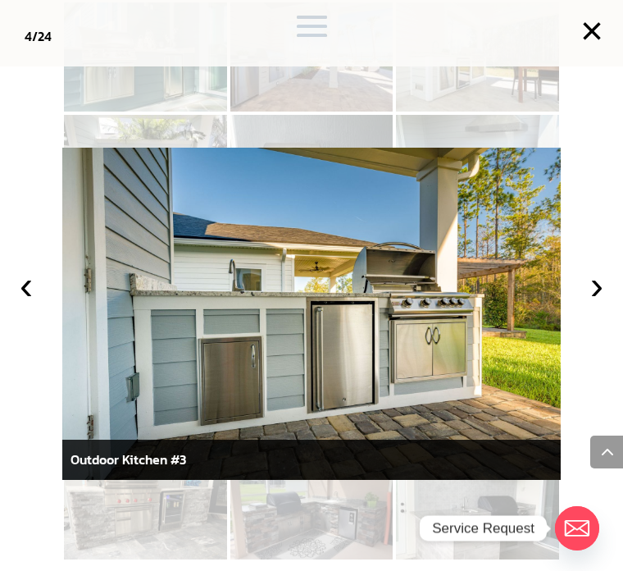
click at [582, 303] on button "›" at bounding box center [597, 285] width 36 height 36
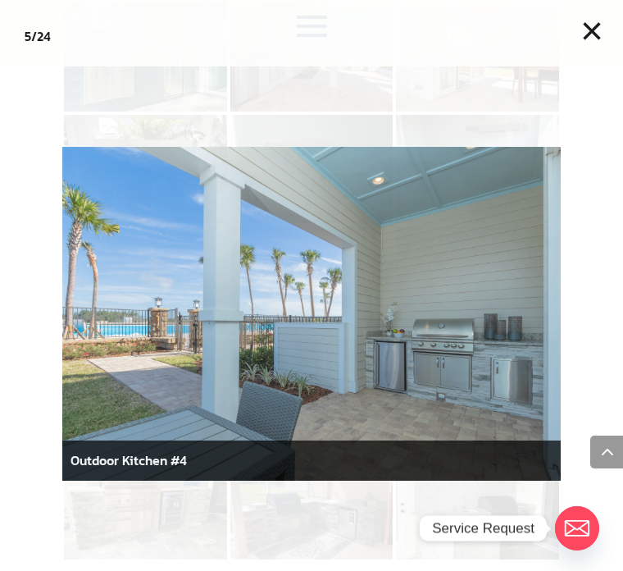
click at [579, 325] on div at bounding box center [311, 285] width 623 height 571
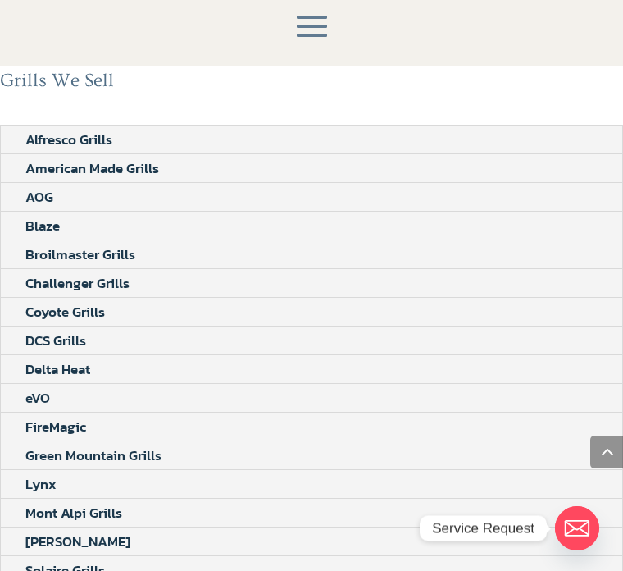
click at [601, 468] on span at bounding box center [606, 451] width 33 height 33
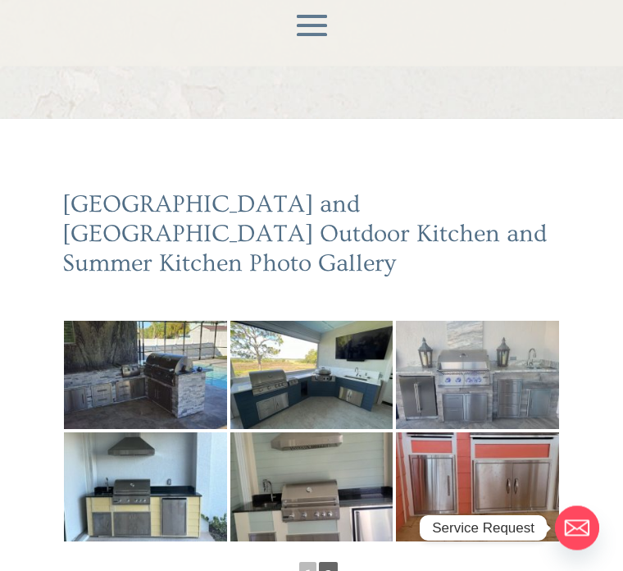
scroll to position [114, 0]
click at [139, 457] on img at bounding box center [145, 486] width 163 height 108
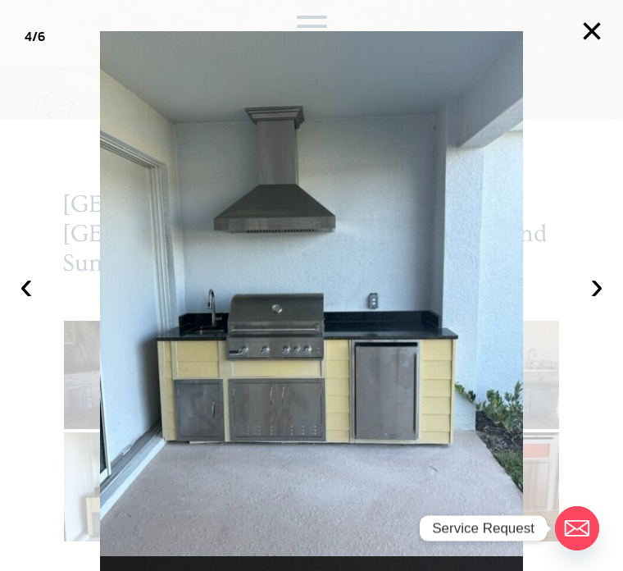
click at [580, 303] on button "›" at bounding box center [597, 285] width 36 height 36
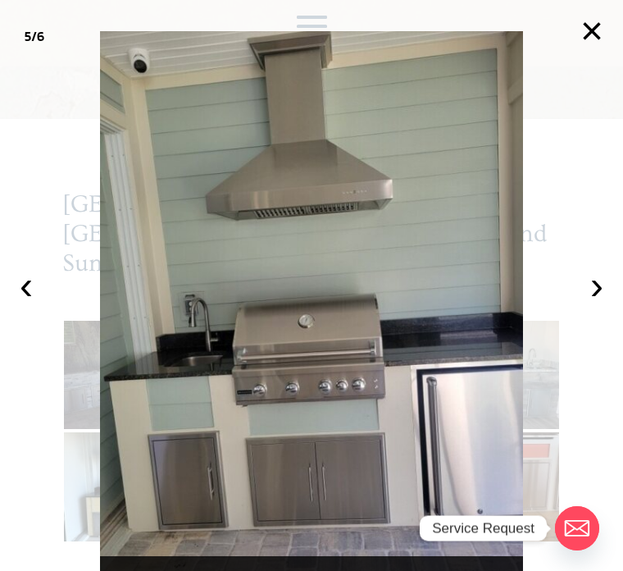
click at [37, 303] on button "‹" at bounding box center [26, 285] width 36 height 36
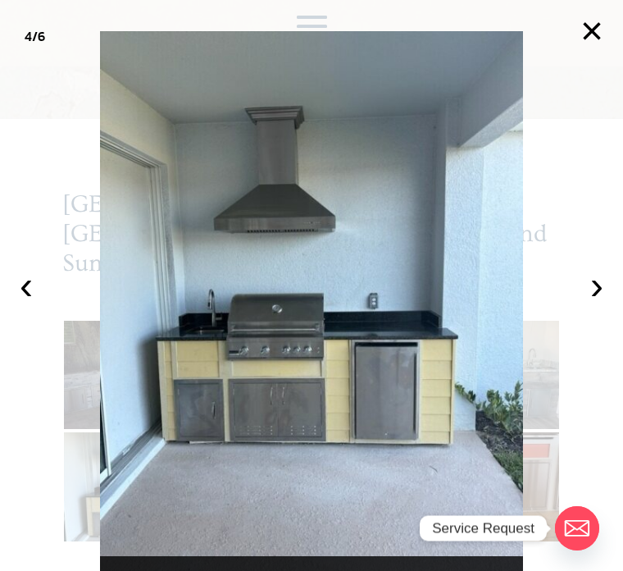
click at [587, 303] on button "›" at bounding box center [597, 285] width 36 height 36
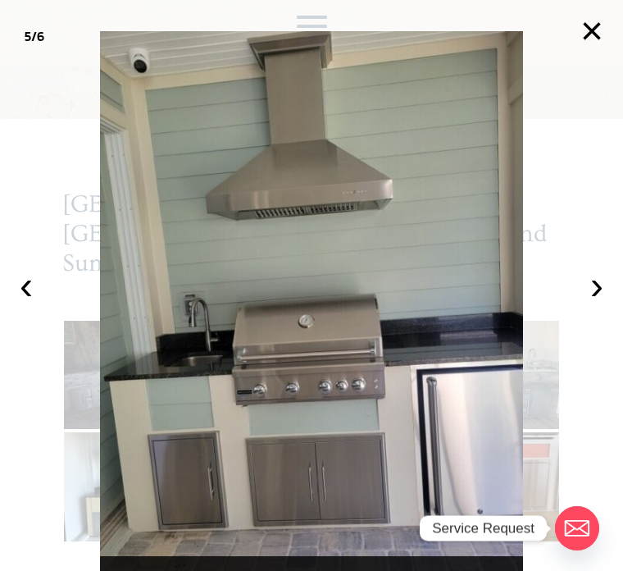
click at [589, 303] on button "›" at bounding box center [597, 285] width 36 height 36
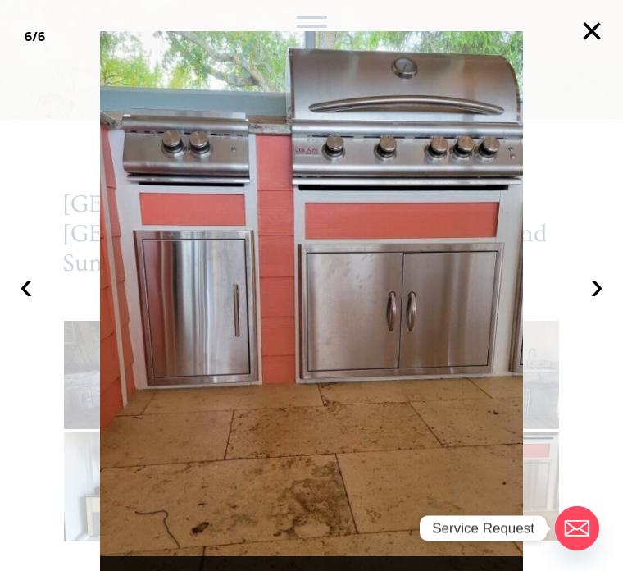
click at [594, 303] on button "›" at bounding box center [597, 285] width 36 height 36
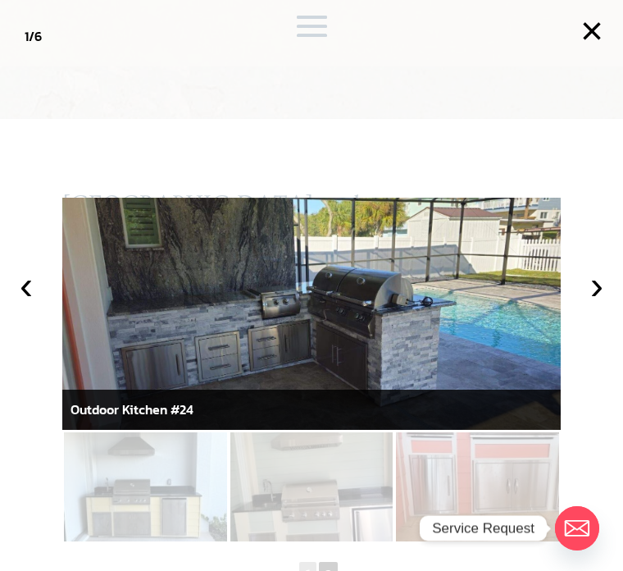
click at [593, 303] on button "›" at bounding box center [597, 285] width 36 height 36
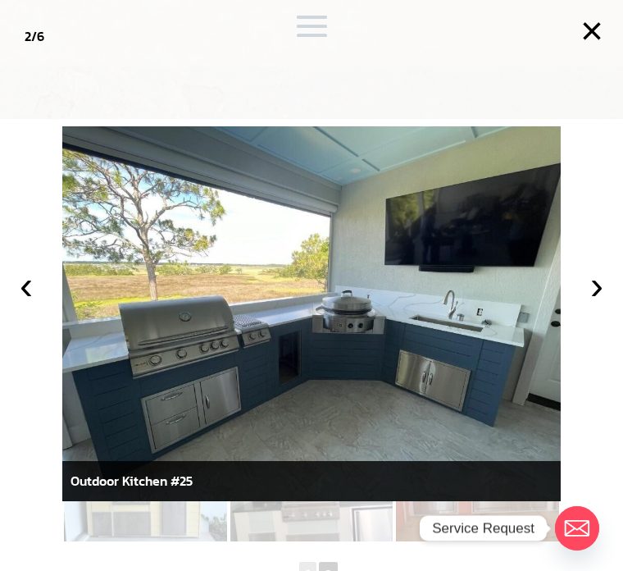
click at [579, 328] on div at bounding box center [311, 285] width 623 height 571
